Goal: Transaction & Acquisition: Book appointment/travel/reservation

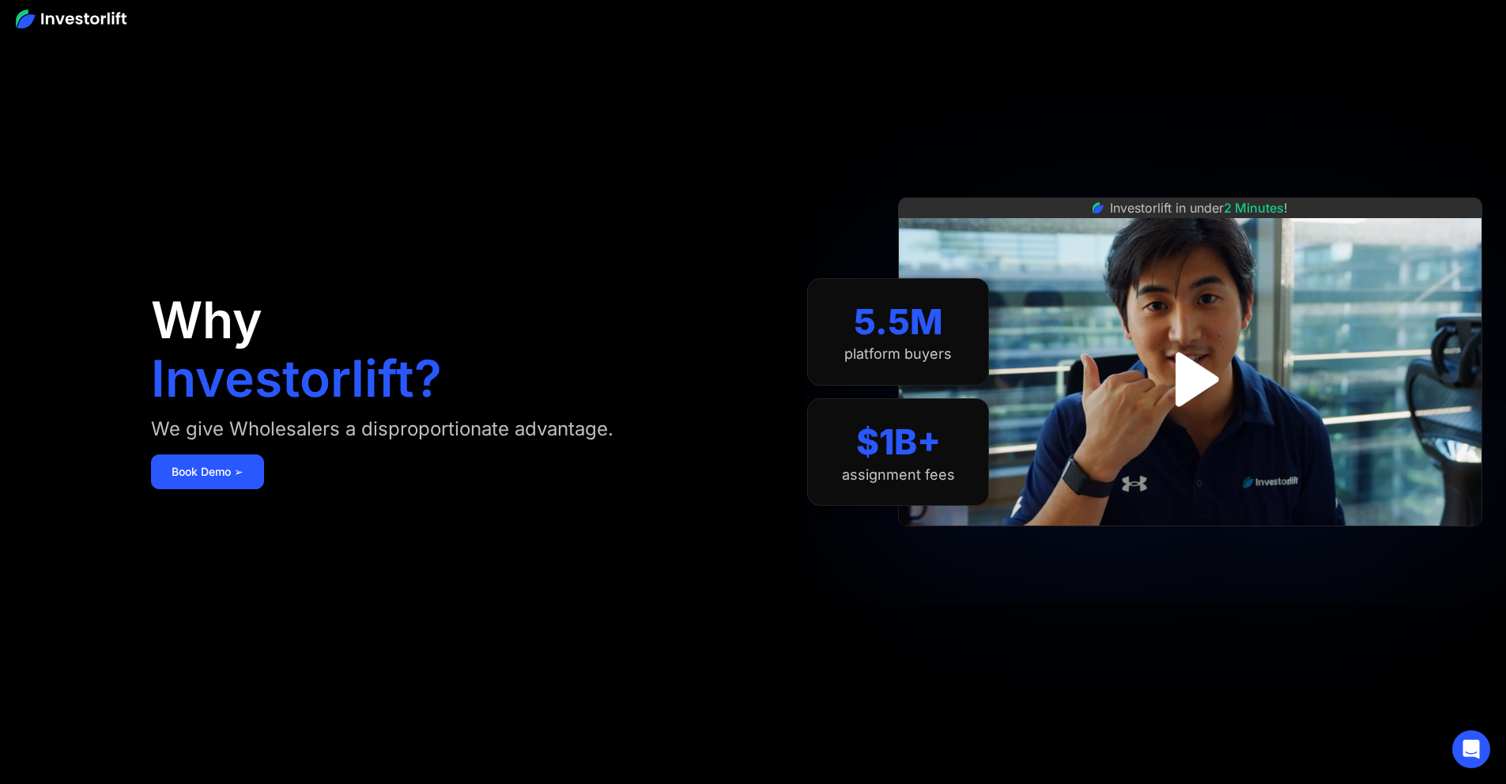
click at [1215, 360] on img "open lightbox" at bounding box center [1191, 379] width 98 height 98
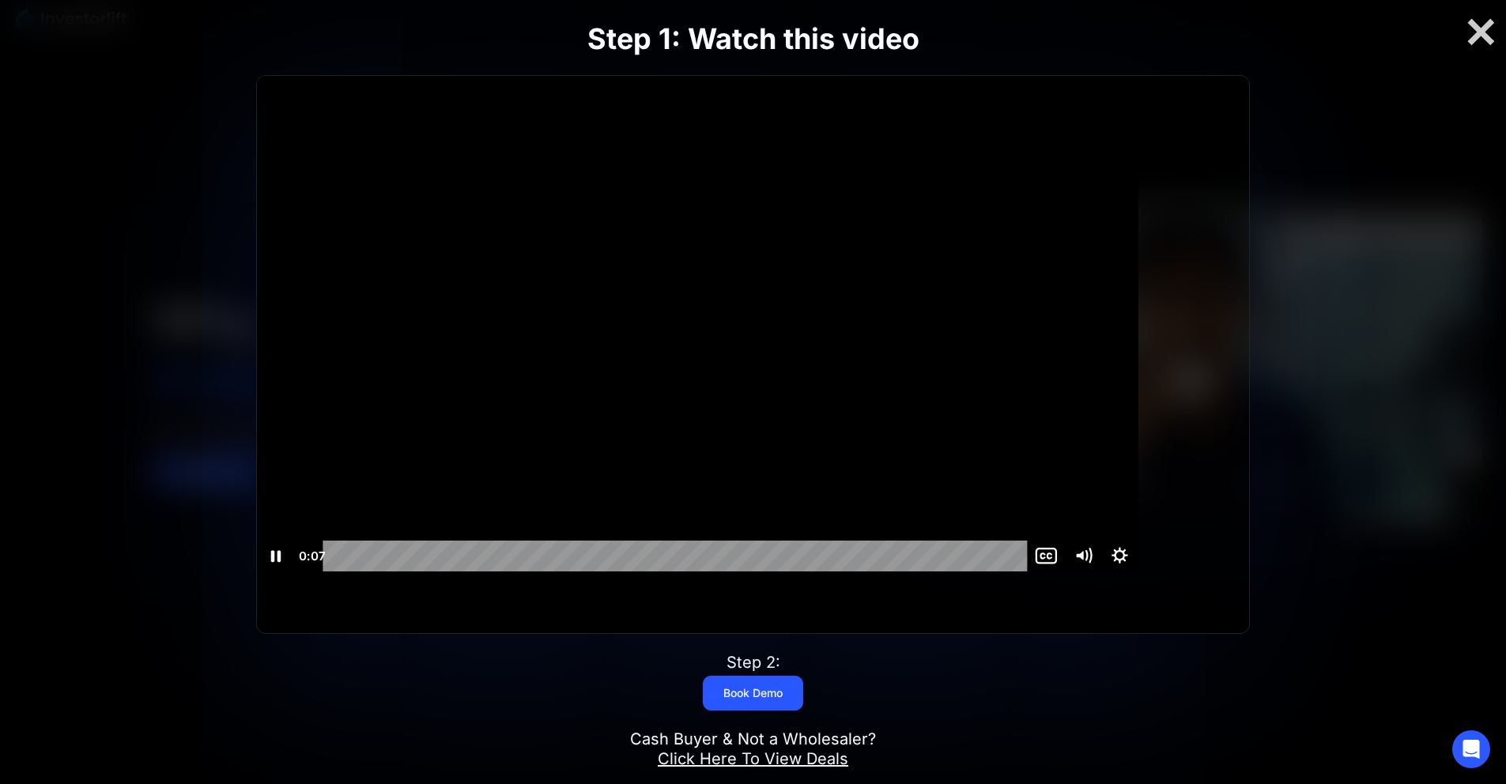
click at [782, 266] on div at bounding box center [697, 324] width 881 height 496
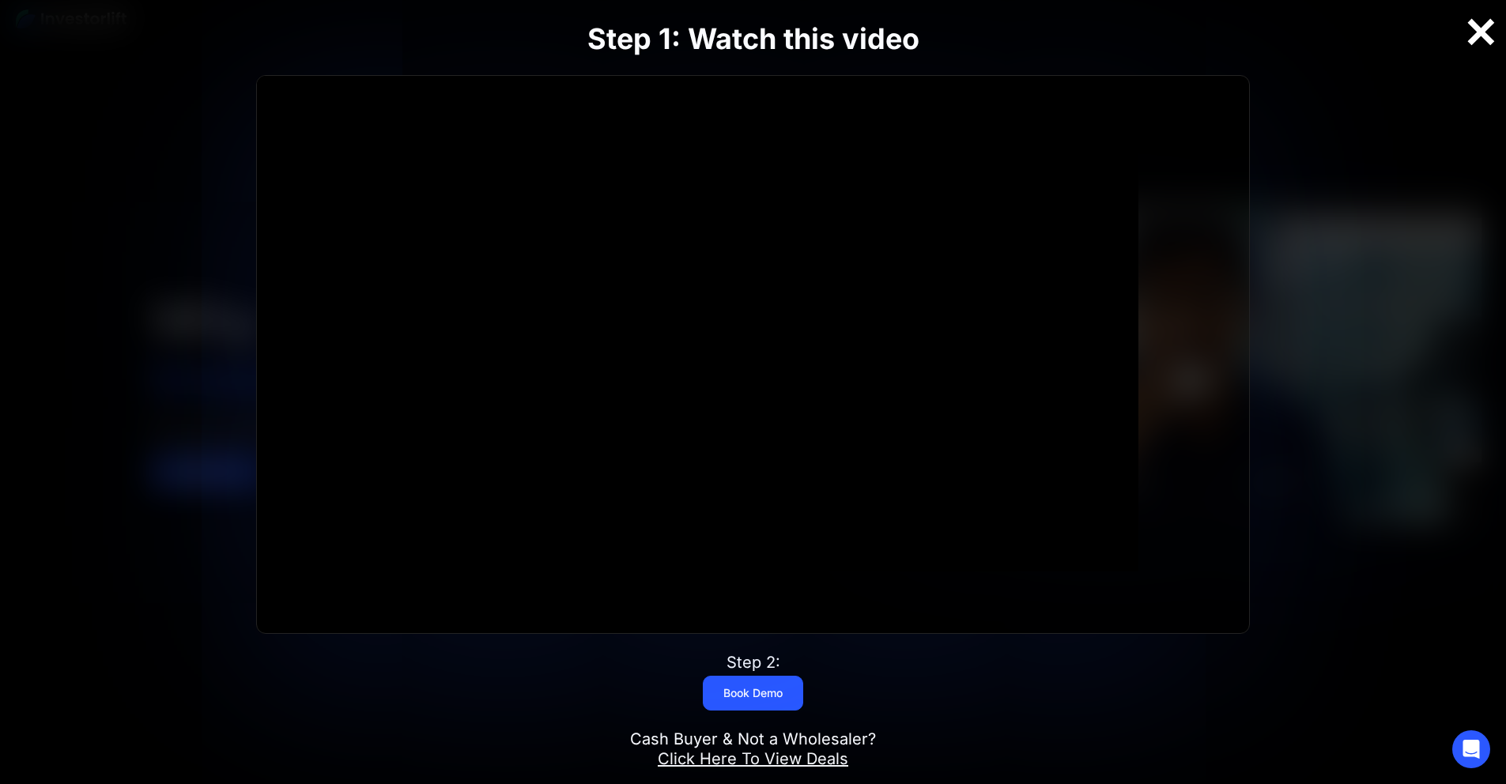
click at [1474, 27] on div at bounding box center [1480, 32] width 51 height 33
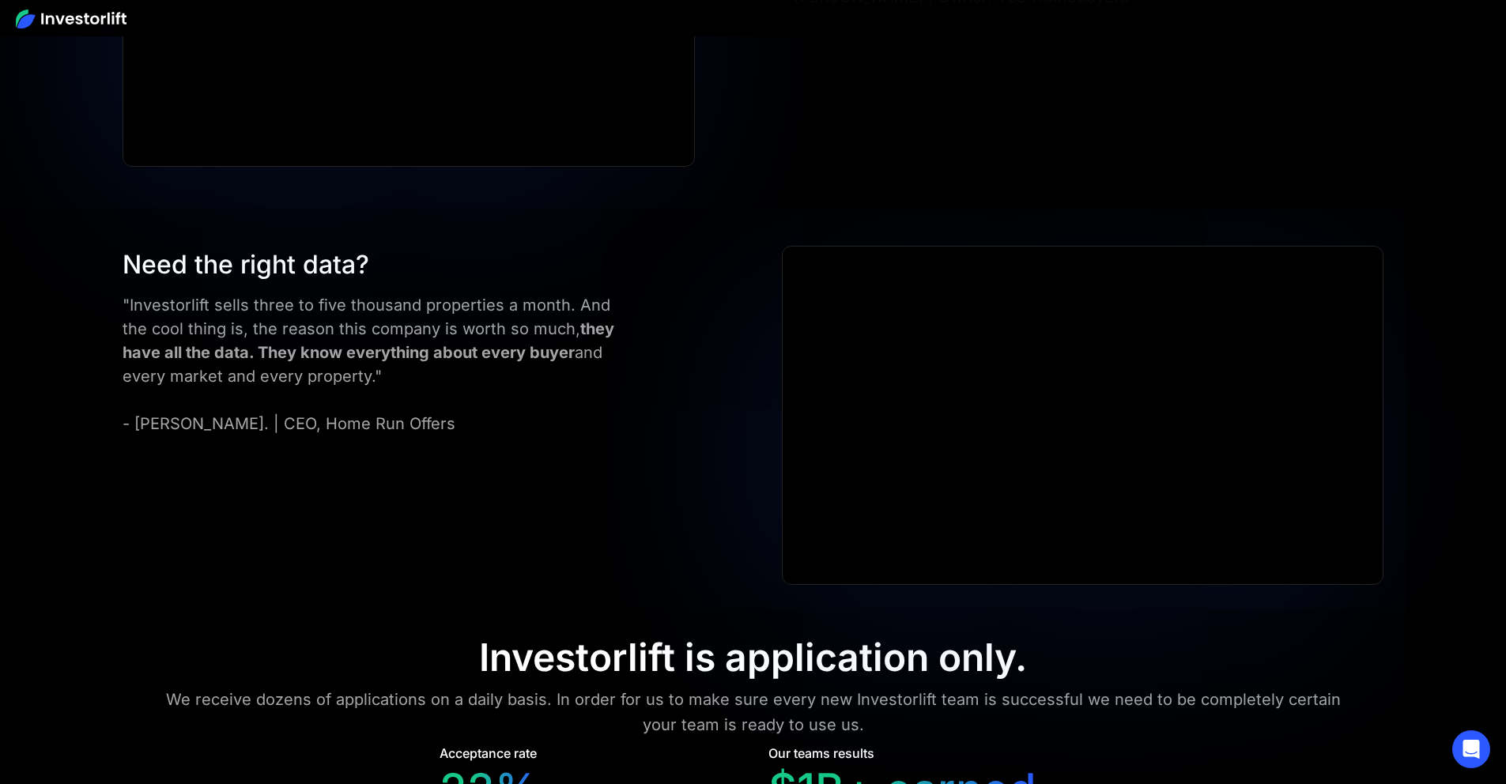
scroll to position [7065, 0]
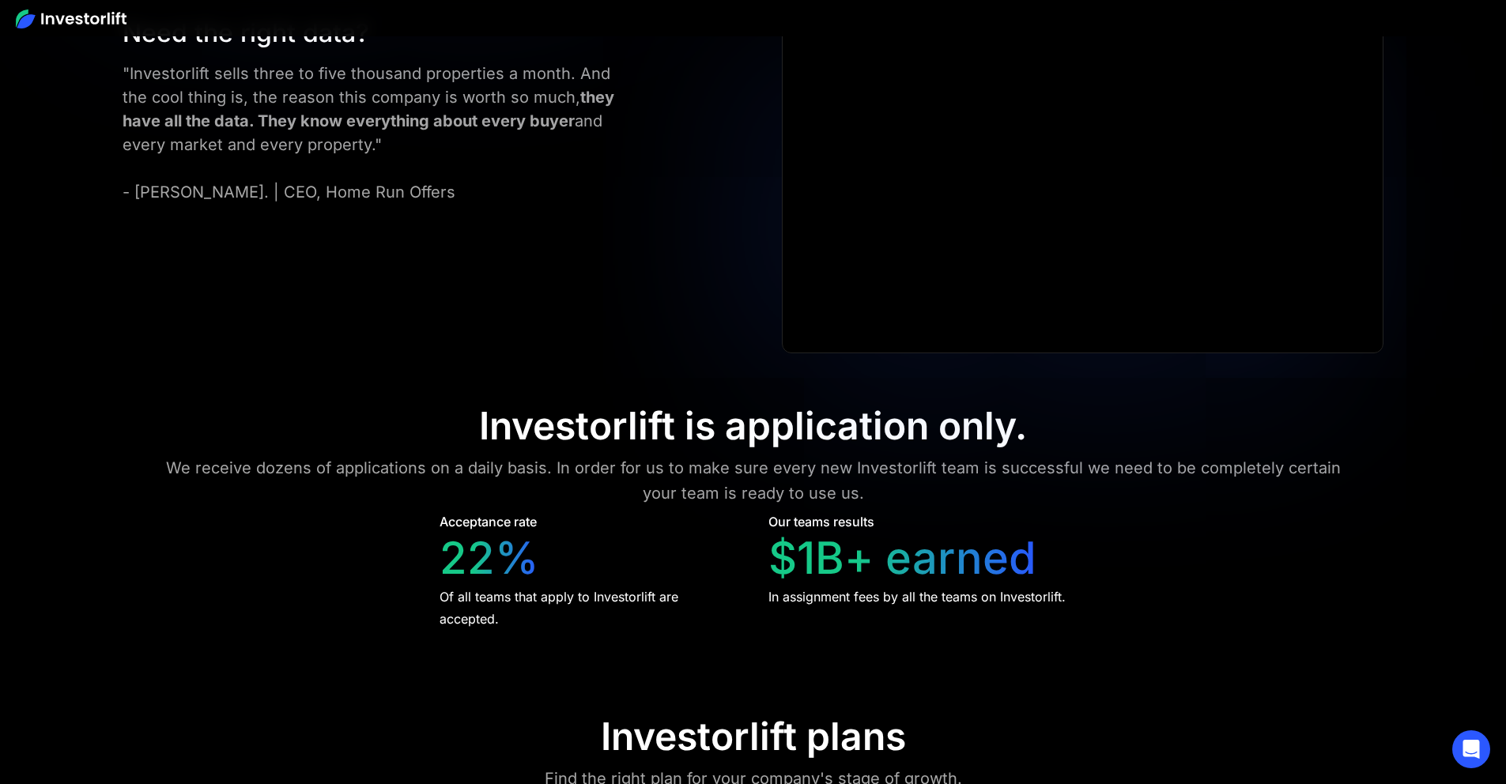
scroll to position [7275, 0]
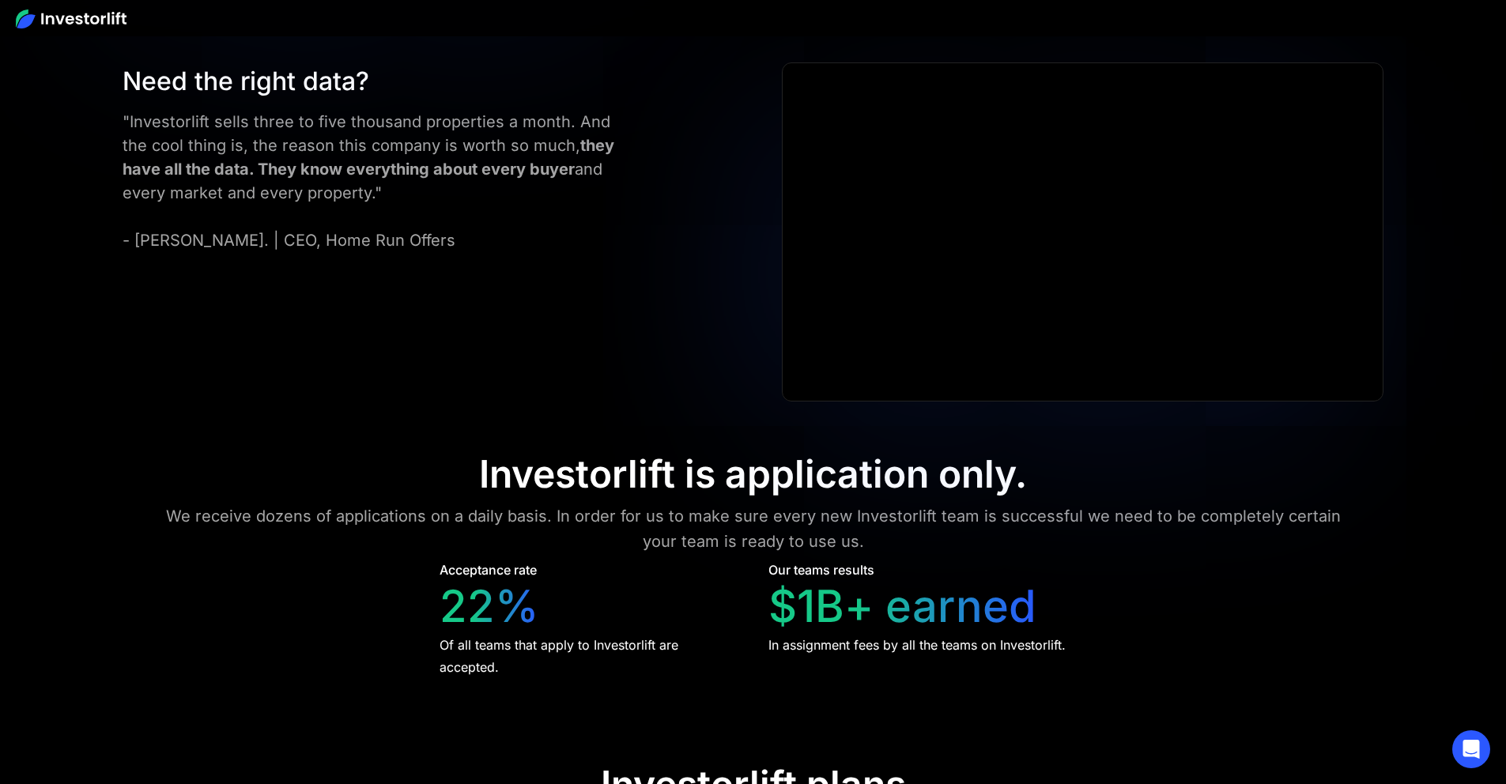
scroll to position [7122, 0]
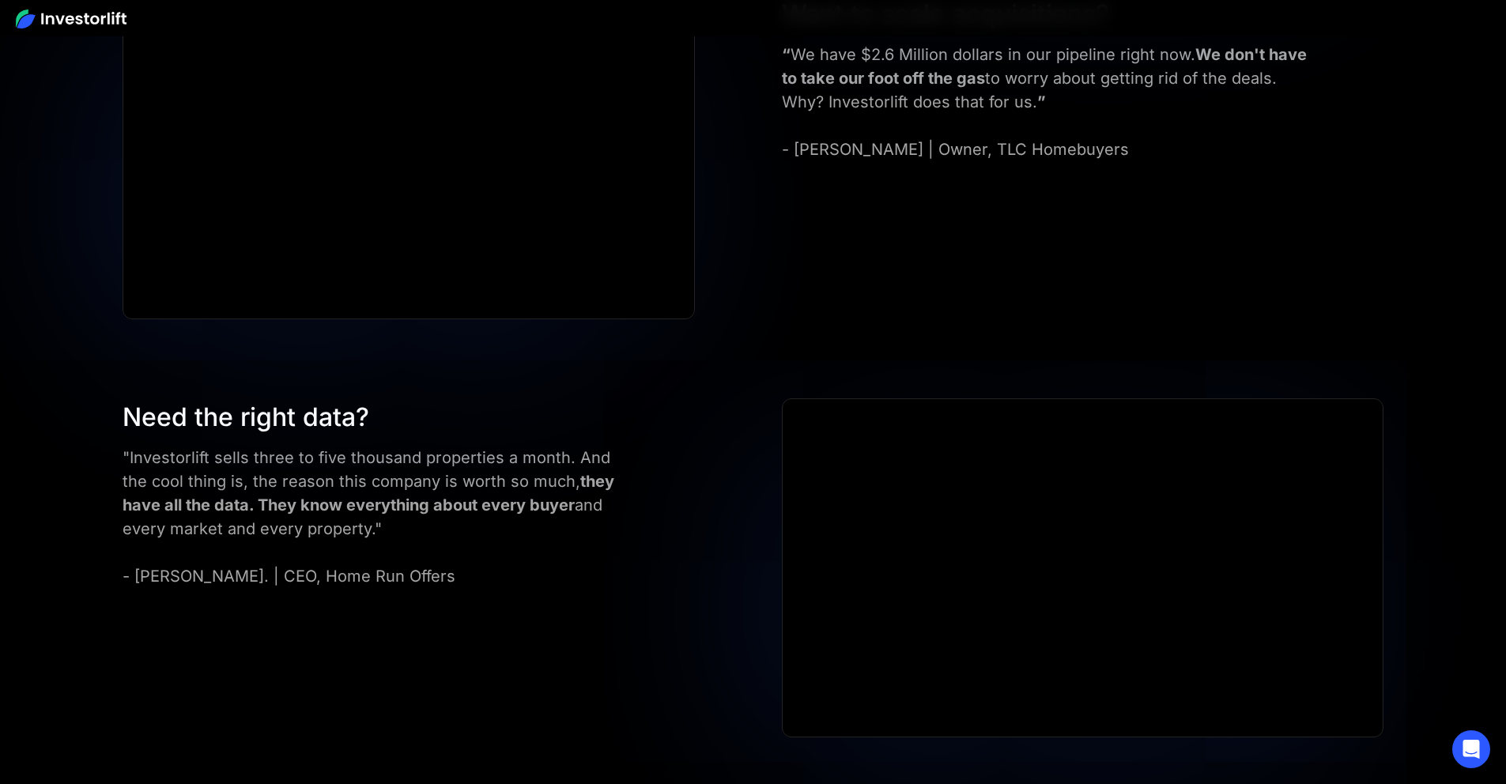
scroll to position [6969, 0]
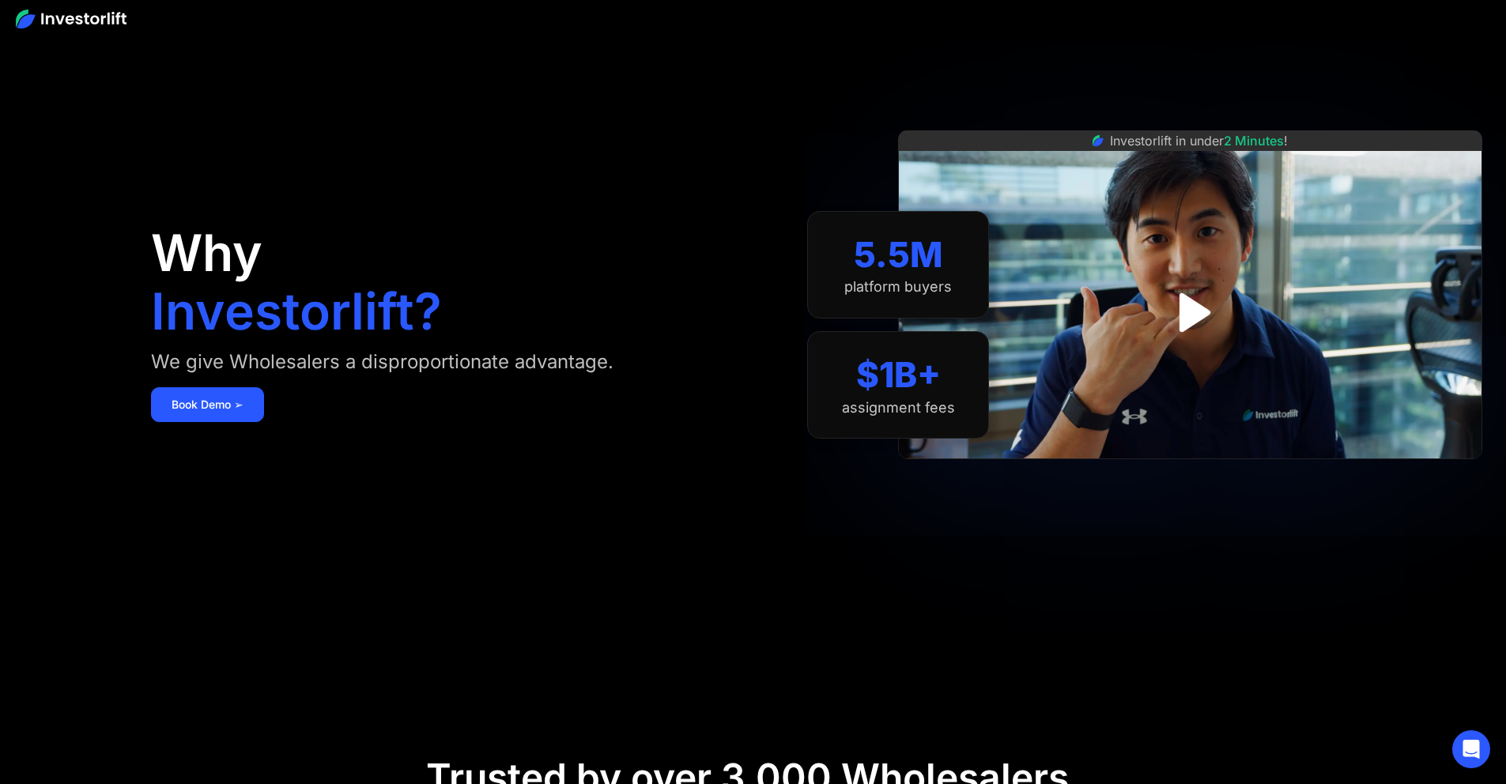
scroll to position [0, 0]
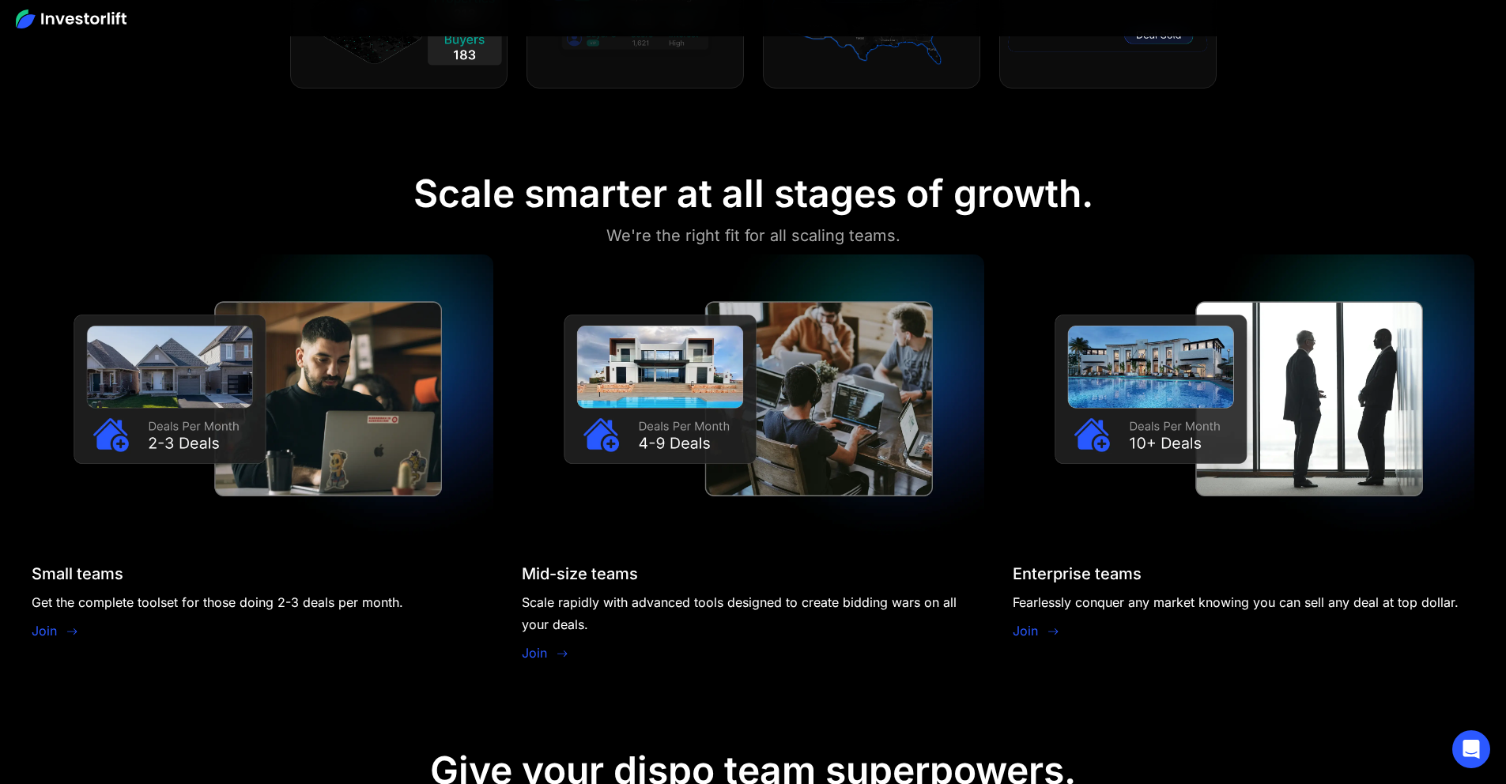
scroll to position [1399, 0]
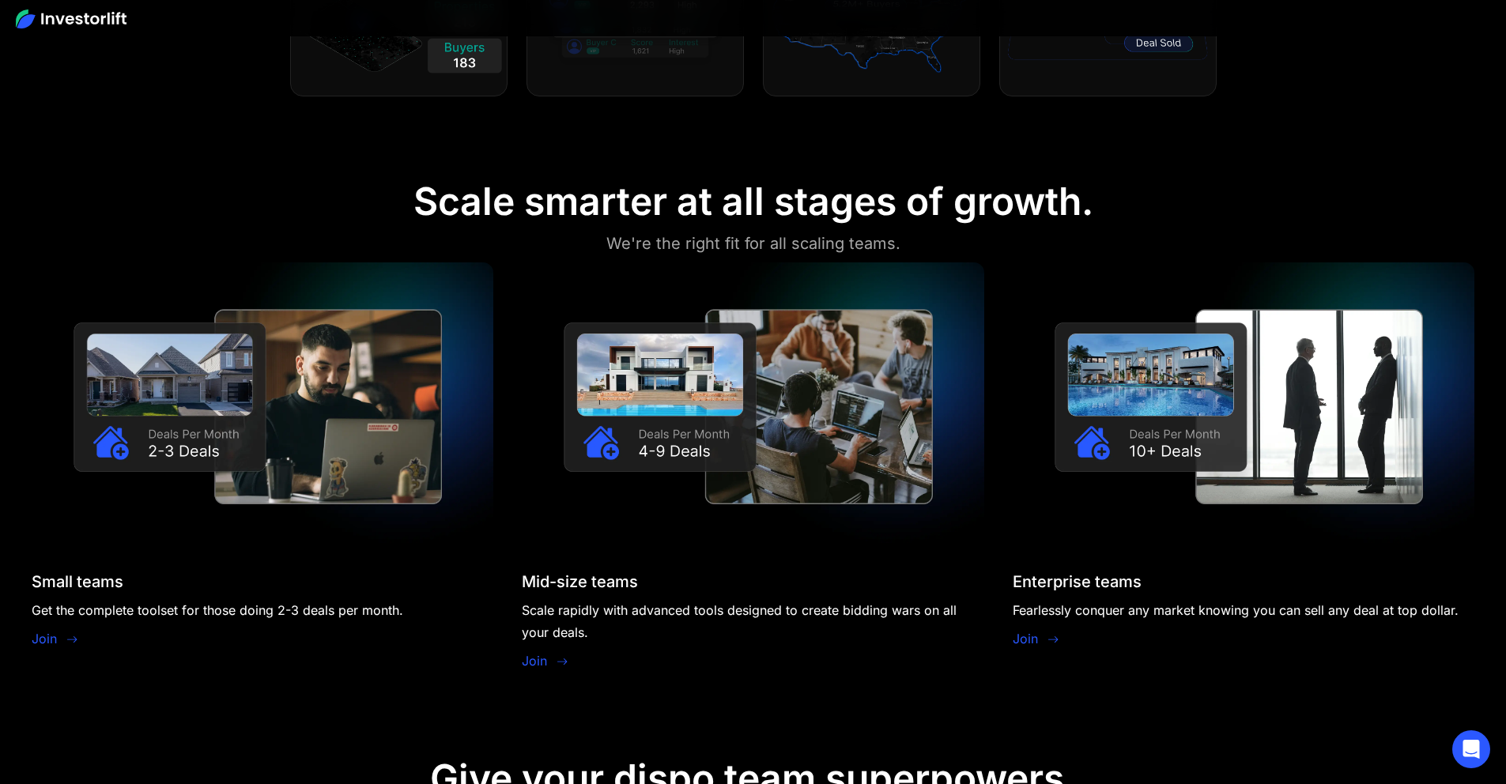
click at [322, 383] on img at bounding box center [263, 406] width 462 height 289
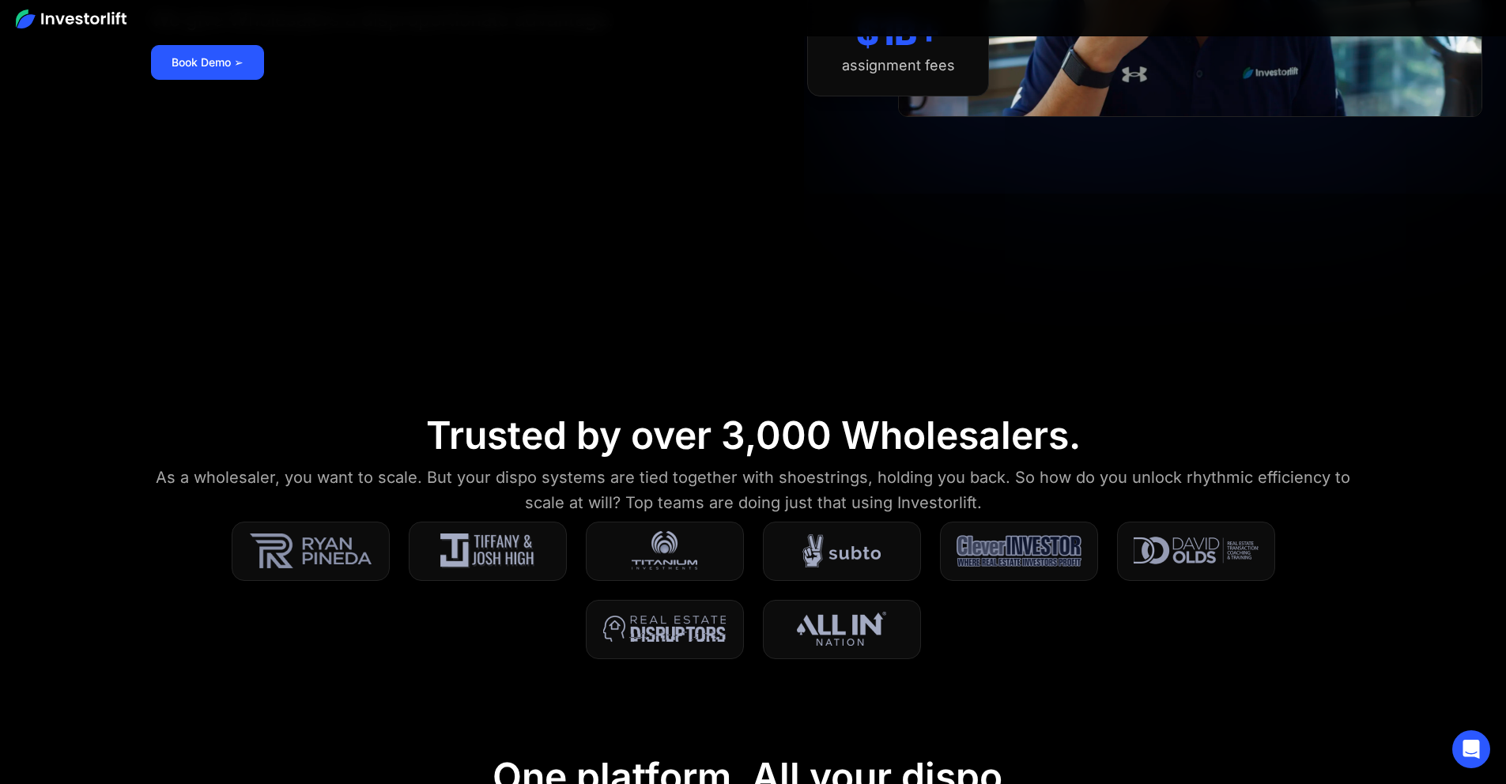
scroll to position [0, 0]
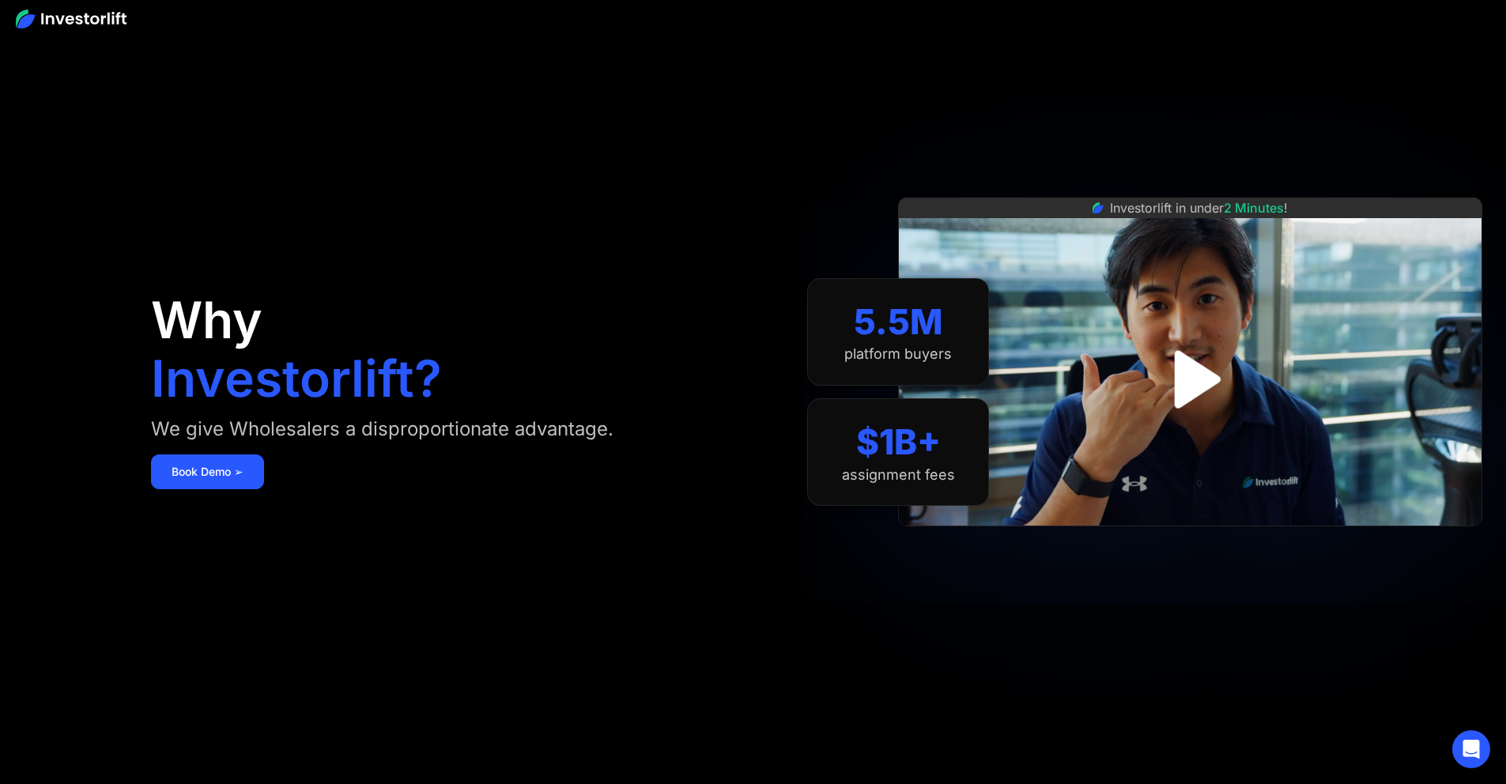
click at [1225, 379] on img "open lightbox" at bounding box center [1190, 379] width 105 height 105
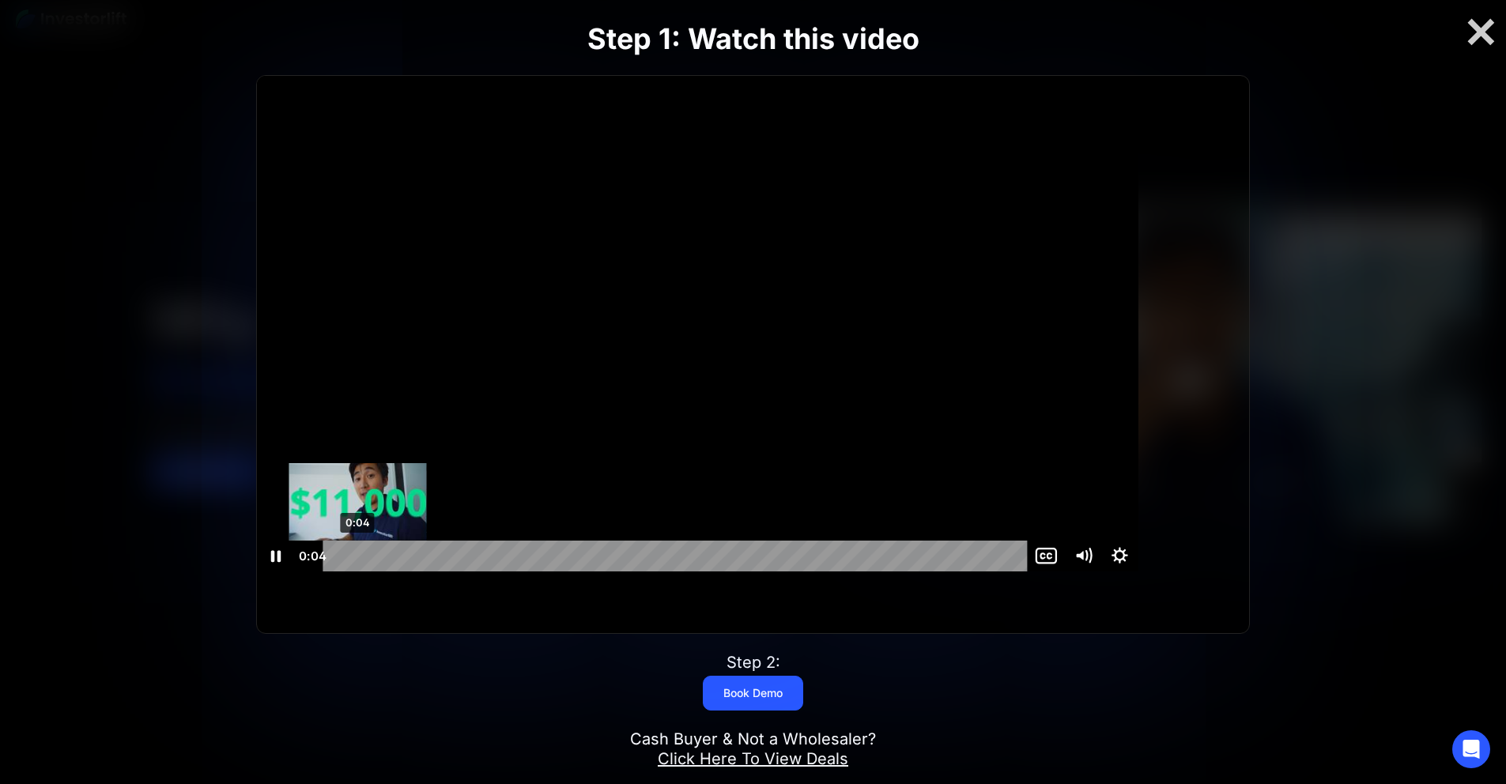
scroll to position [1, 0]
click at [386, 571] on div "0:00" at bounding box center [678, 555] width 682 height 31
click at [809, 403] on div at bounding box center [697, 323] width 881 height 496
click at [1480, 40] on div at bounding box center [1480, 32] width 51 height 33
click at [1480, 40] on div "Investorlift in under 2 Minutes !" at bounding box center [1190, 392] width 584 height 784
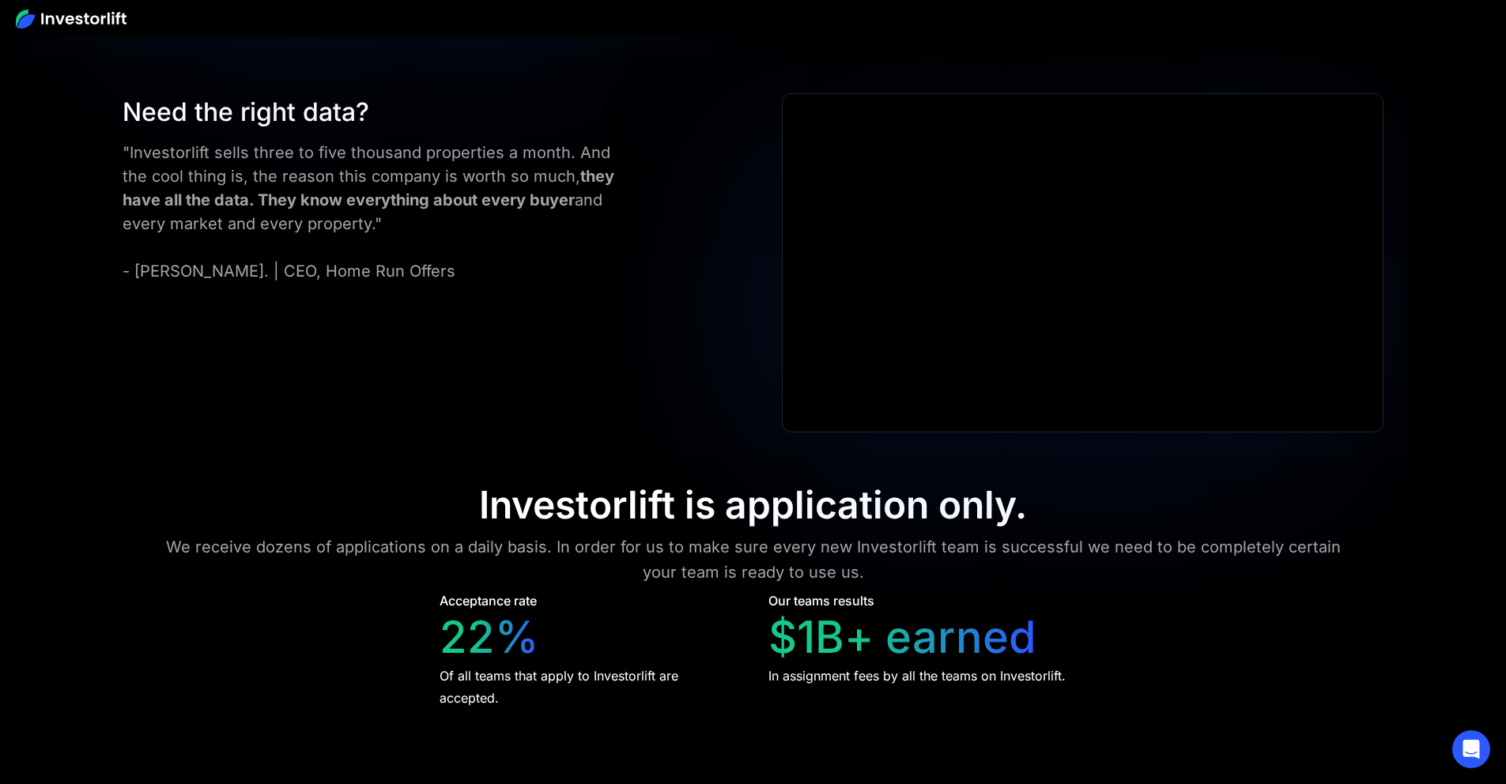
scroll to position [7318, 0]
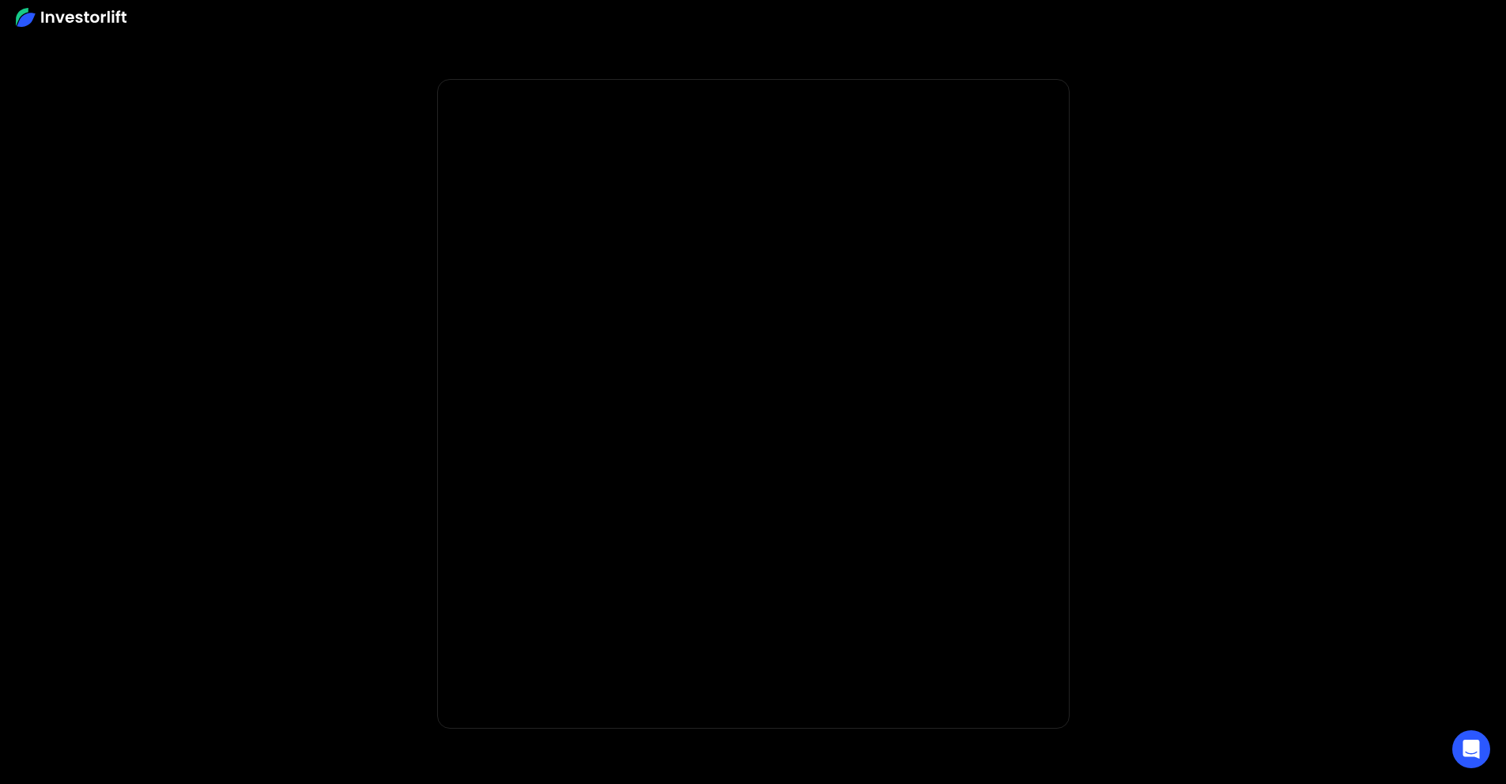
click at [1225, 493] on body "**********" at bounding box center [753, 473] width 1506 height 946
